Goal: Information Seeking & Learning: Learn about a topic

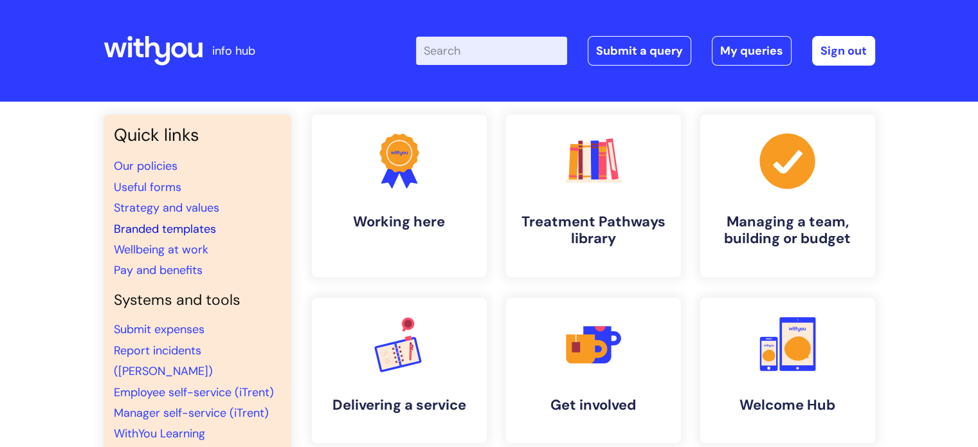
click at [190, 228] on link "Branded templates" at bounding box center [165, 228] width 102 height 15
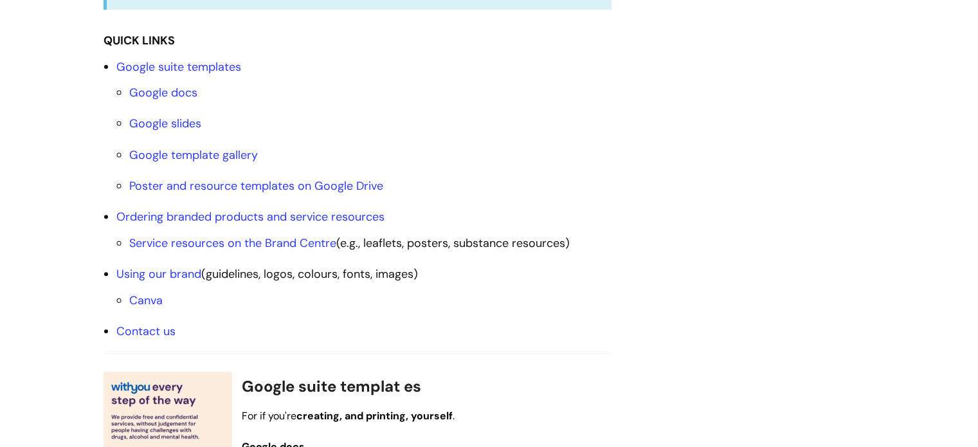
scroll to position [450, 0]
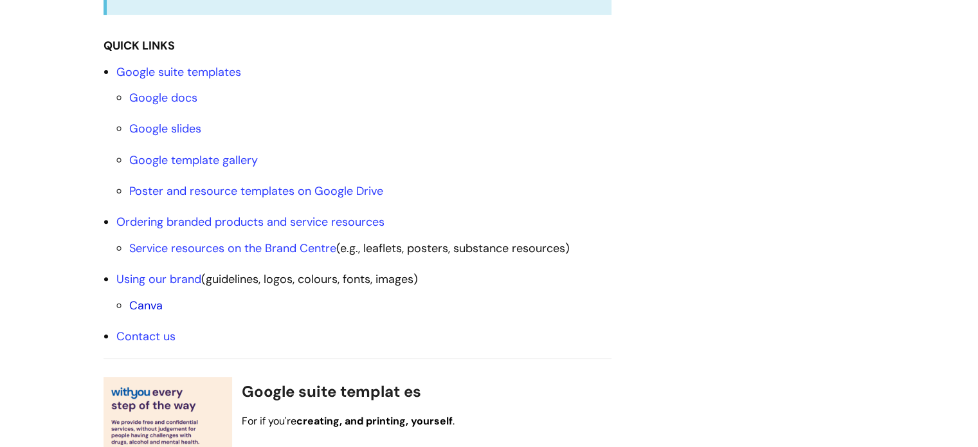
click at [147, 305] on link "Canva" at bounding box center [145, 305] width 33 height 15
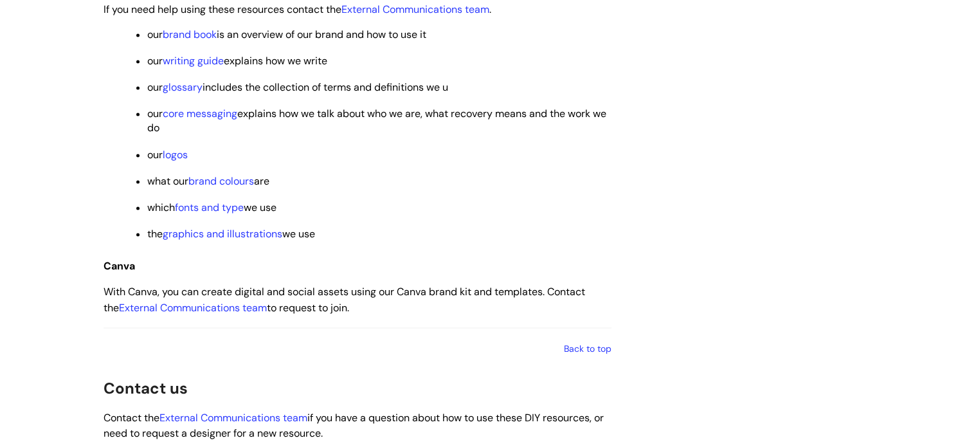
scroll to position [1803, 0]
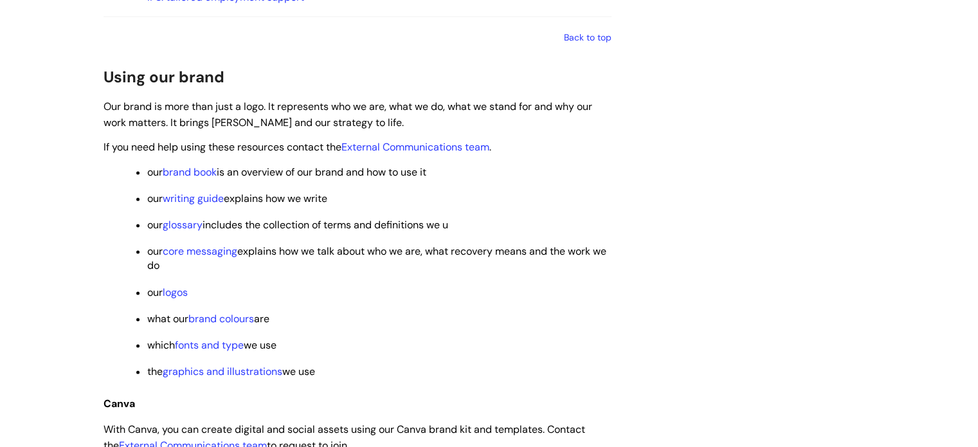
scroll to position [1801, 0]
click at [218, 325] on link "brand colours" at bounding box center [221, 318] width 66 height 14
